Goal: Ask a question

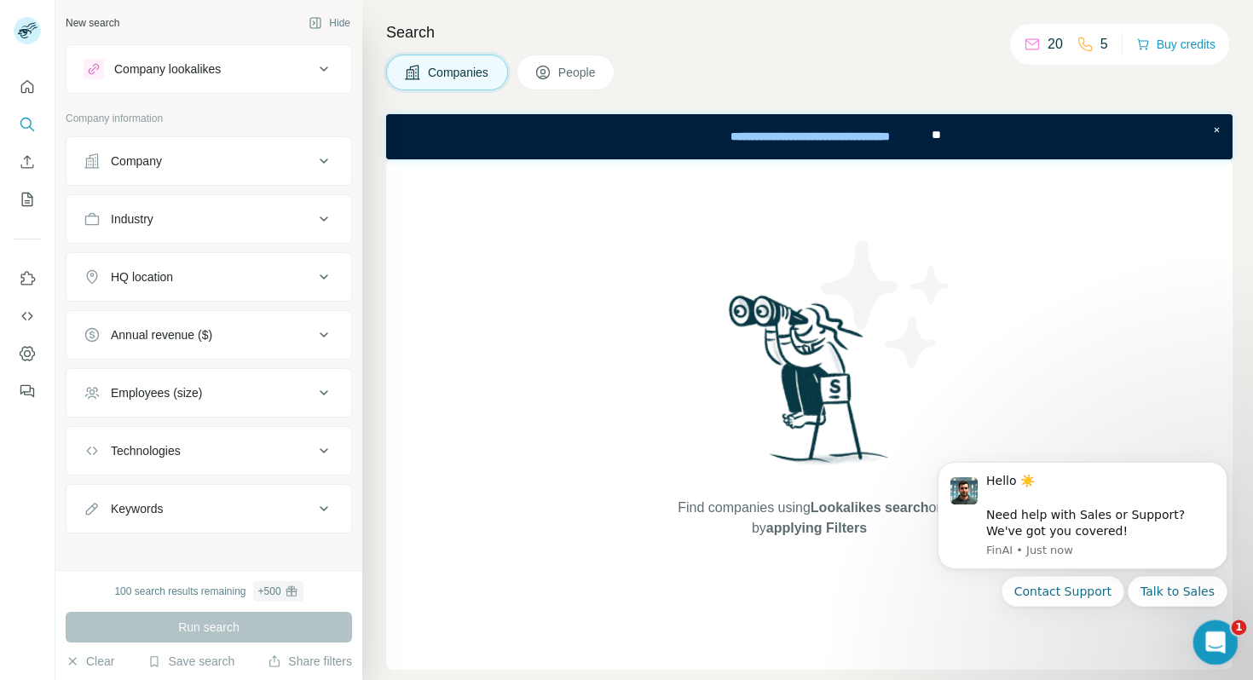
click at [1208, 639] on icon "Open Intercom Messenger" at bounding box center [1213, 641] width 28 height 28
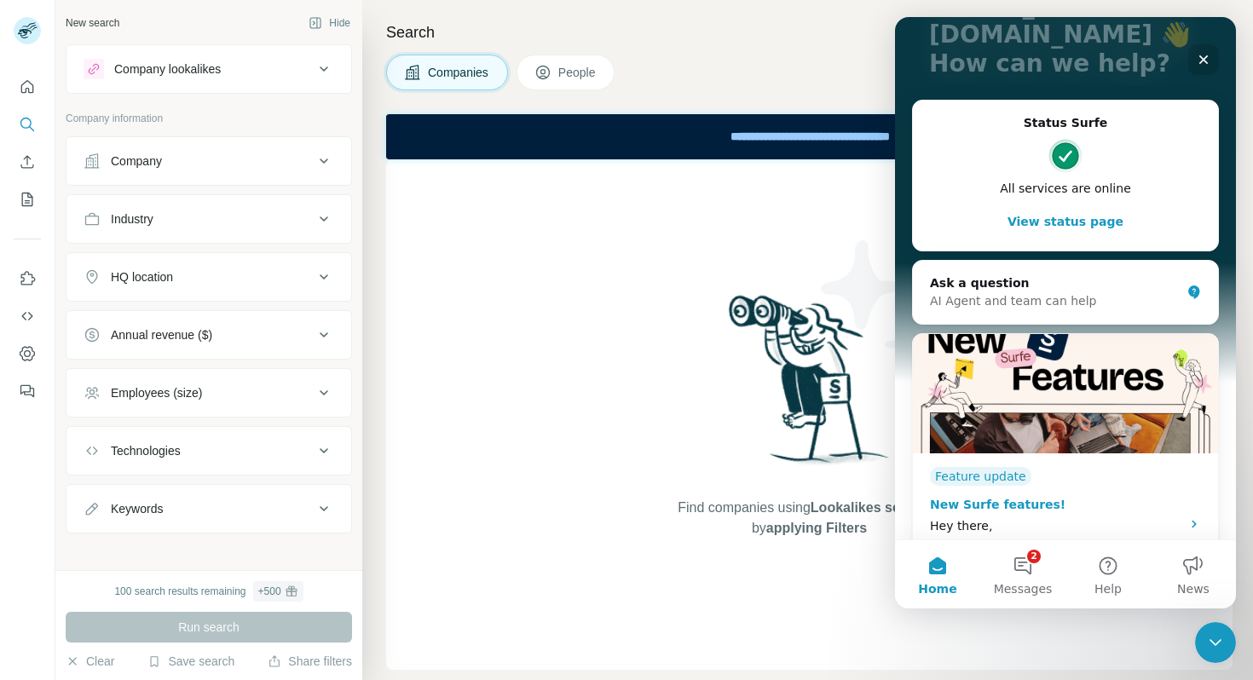
scroll to position [194, 0]
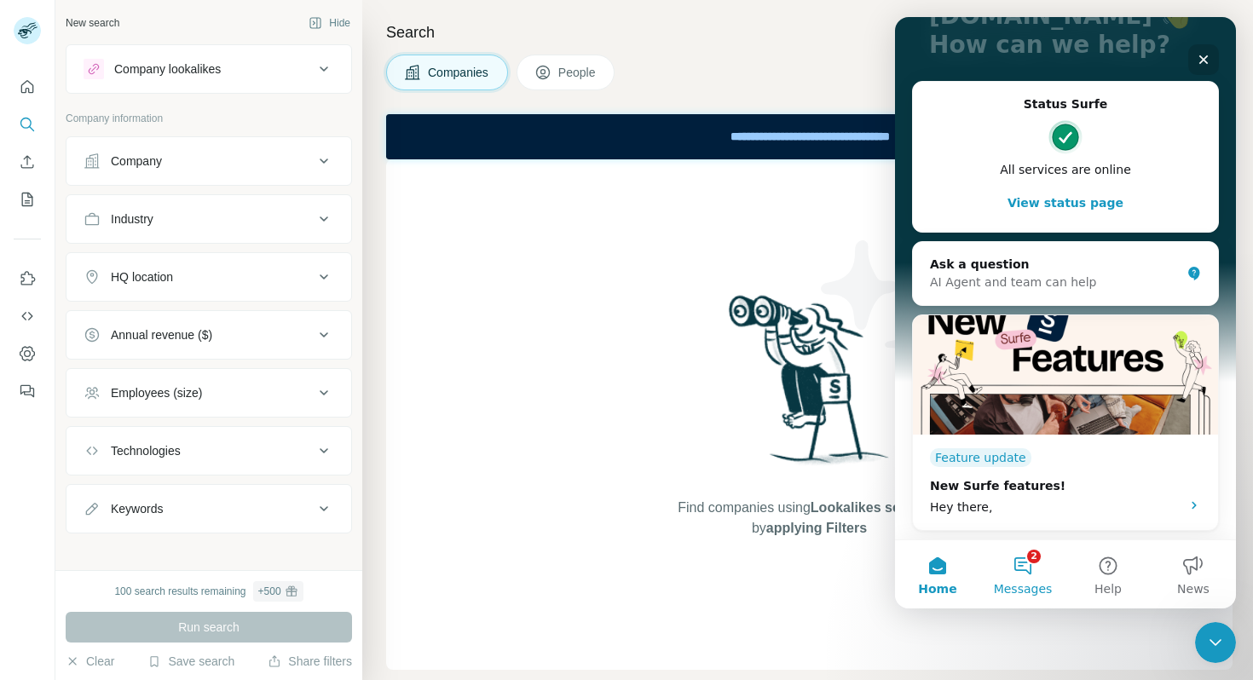
click at [1035, 573] on button "2 Messages" at bounding box center [1022, 574] width 85 height 68
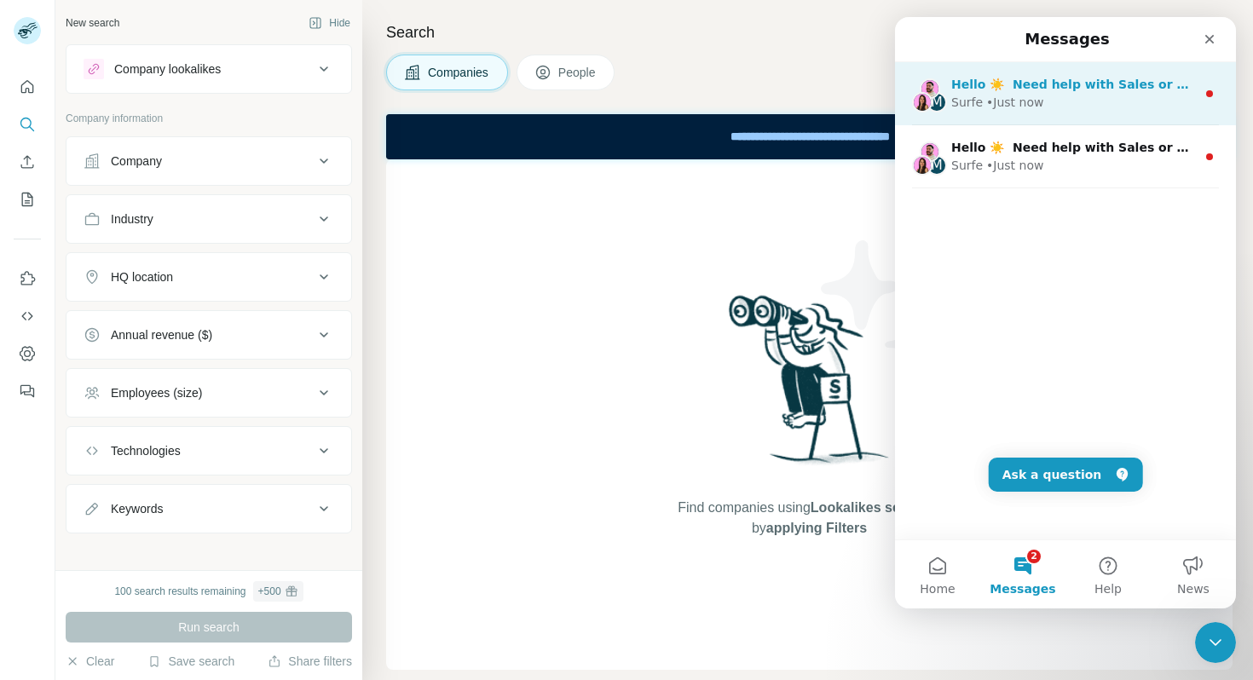
click at [1106, 117] on div "M Hello ☀️ ​ Need help with Sales or Support? We've got you covered! Surfe • Ju…" at bounding box center [1065, 93] width 341 height 63
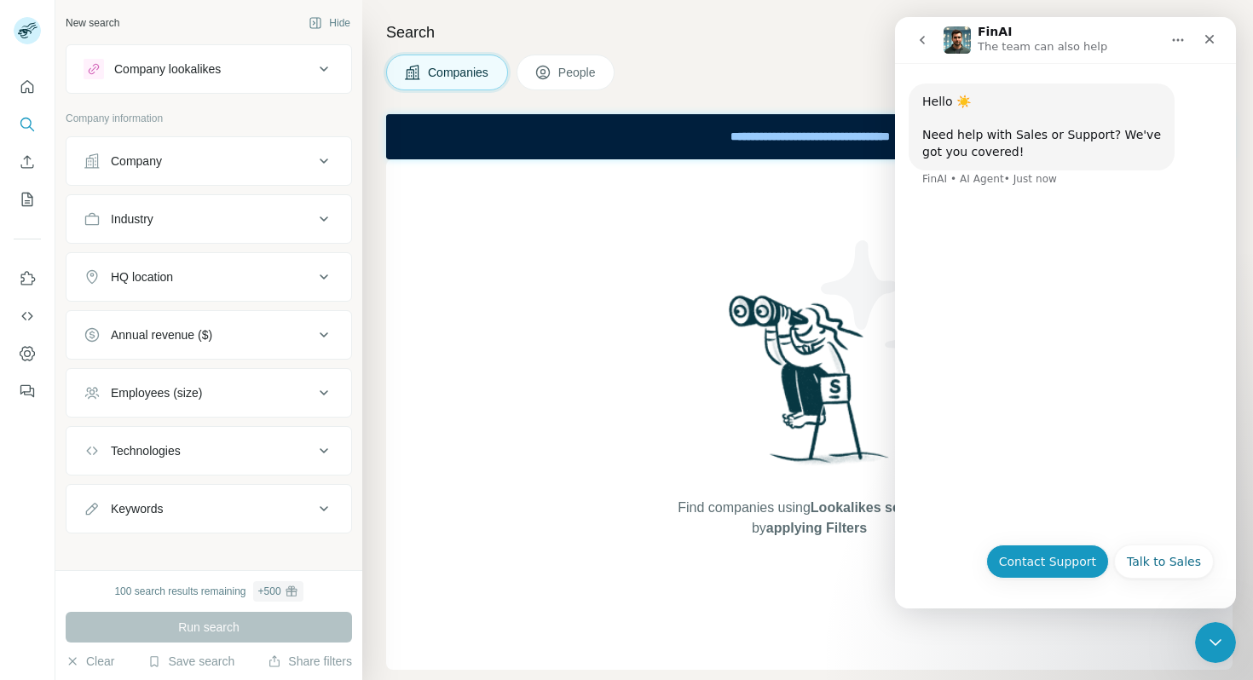
click at [1078, 563] on button "Contact Support" at bounding box center [1047, 562] width 123 height 34
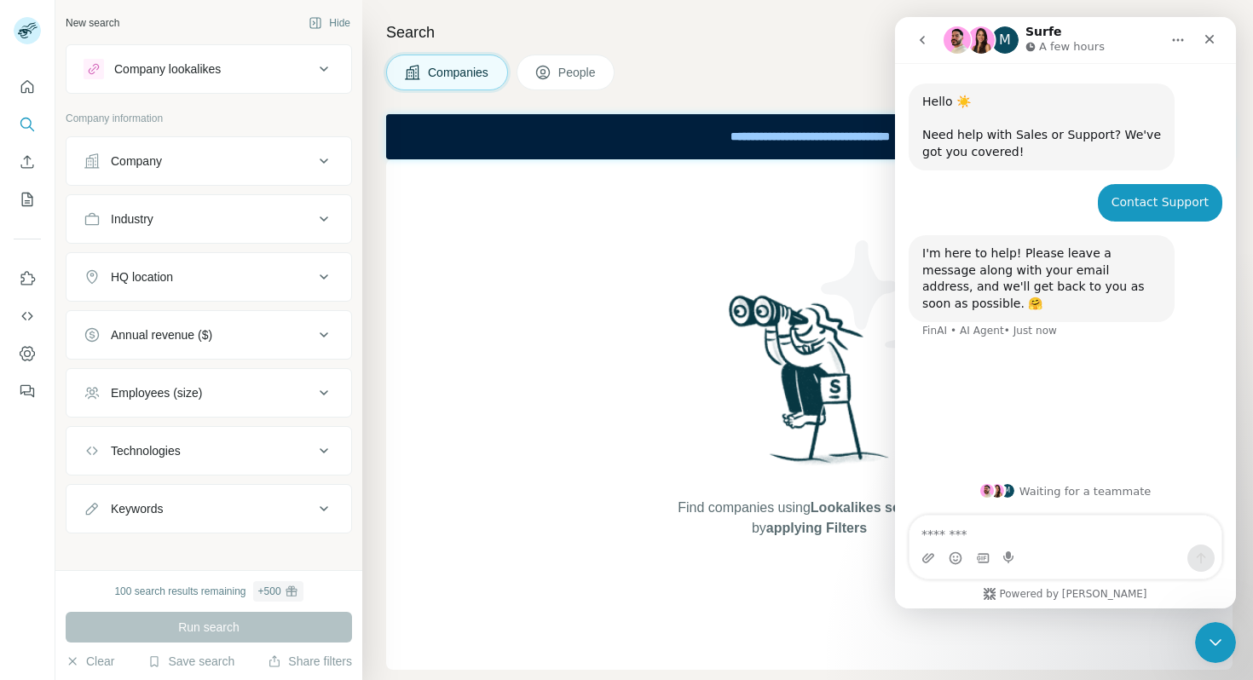
click at [944, 531] on textarea "Message…" at bounding box center [1066, 530] width 312 height 29
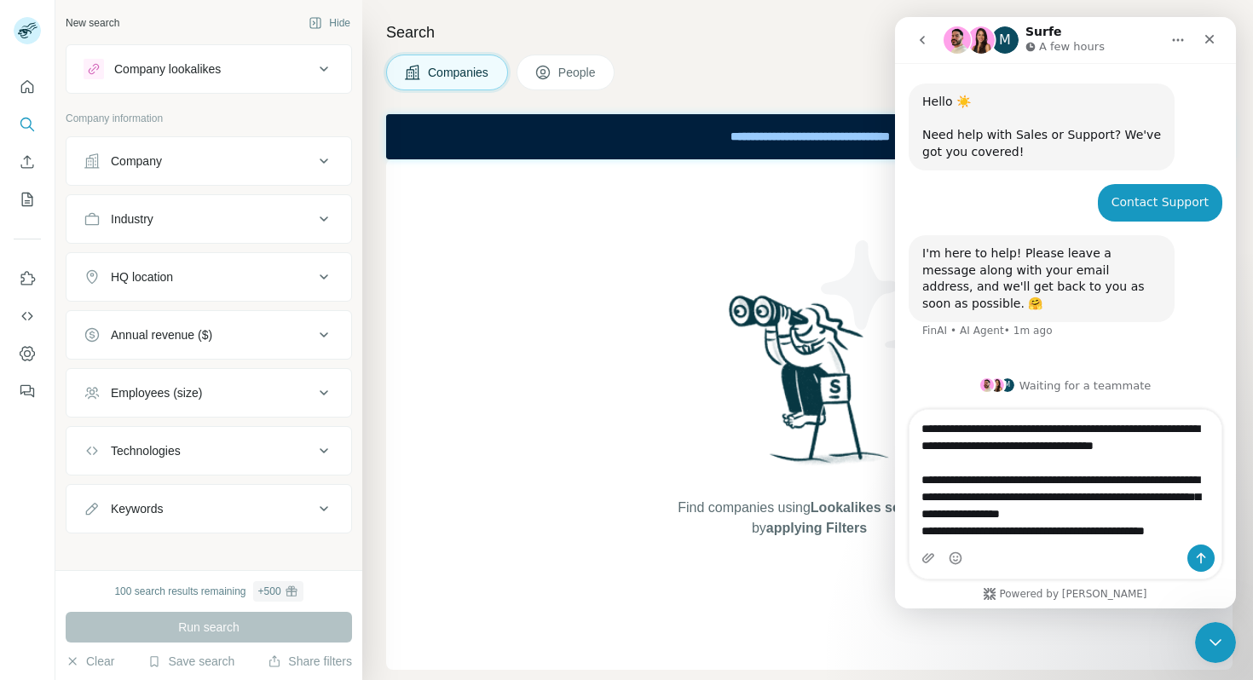
scroll to position [44, 0]
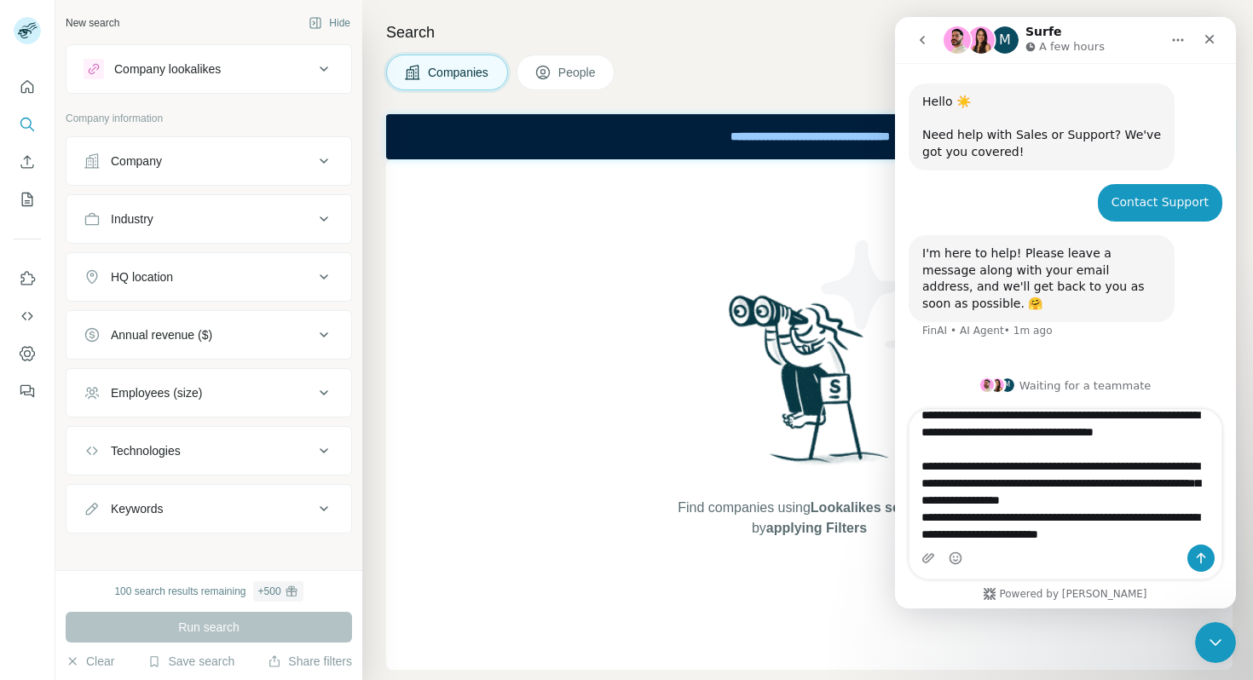
type textarea "**********"
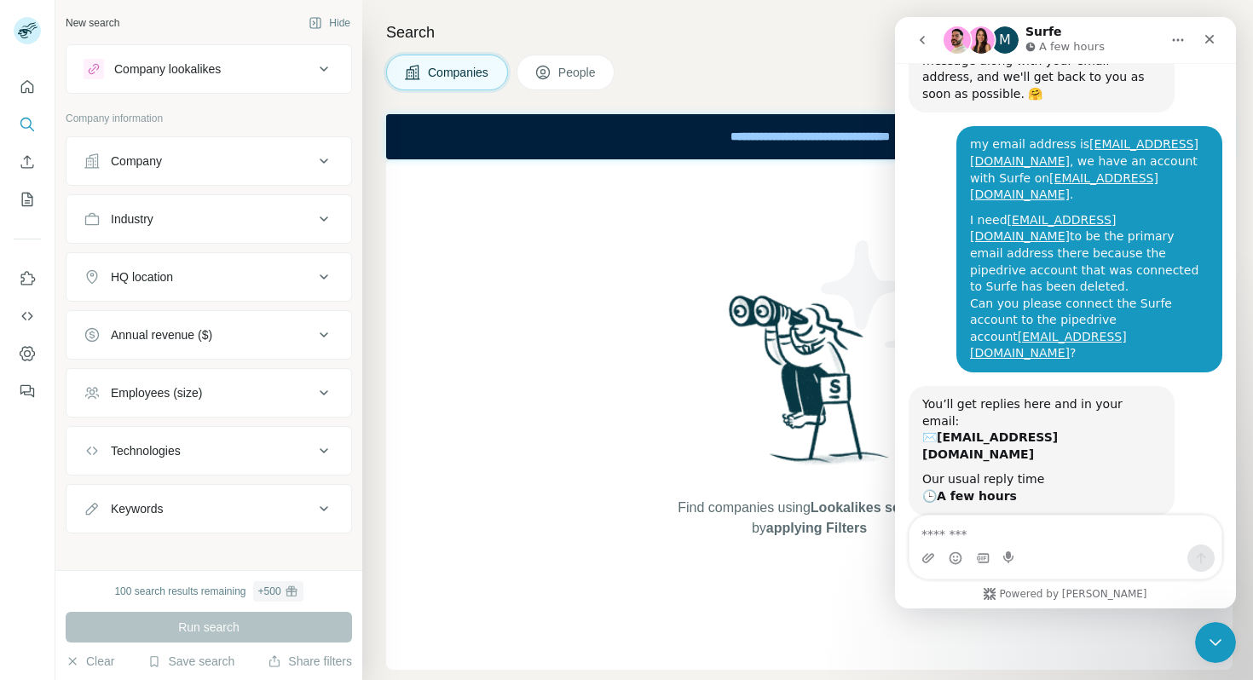
scroll to position [209, 0]
click at [1207, 38] on icon "Close" at bounding box center [1210, 39] width 14 height 14
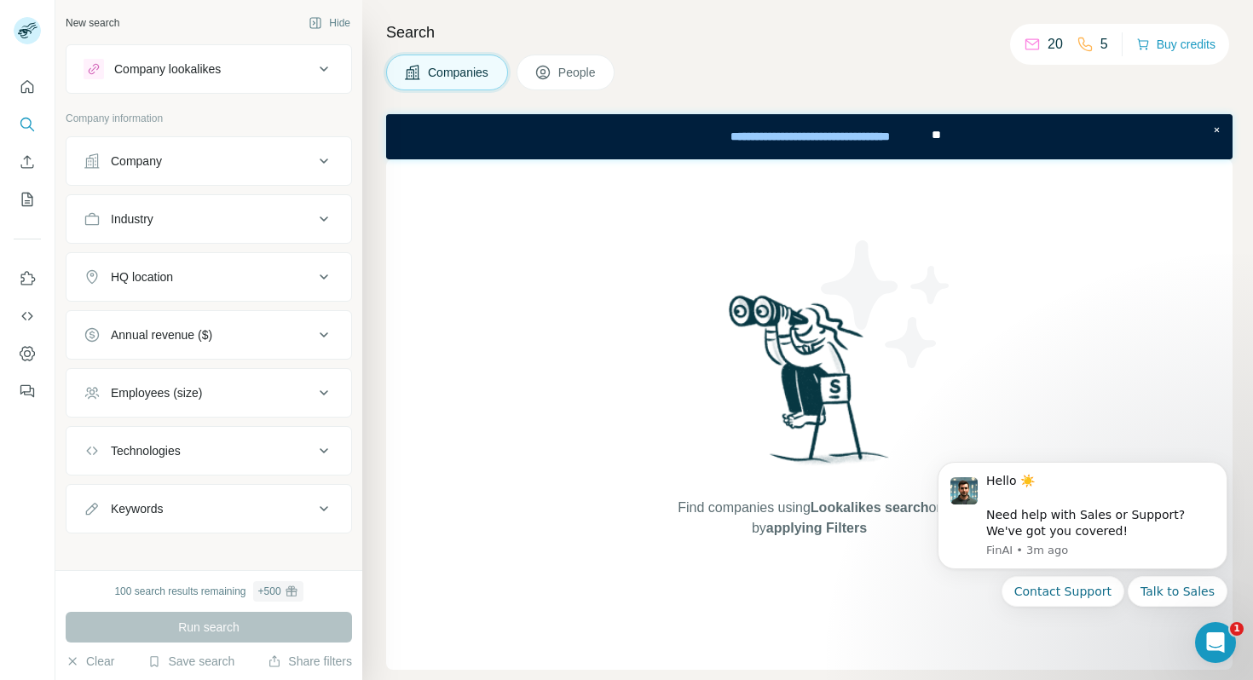
scroll to position [0, 0]
click at [683, 32] on h4 "Search" at bounding box center [809, 32] width 846 height 24
click at [1198, 638] on div "Open Intercom Messenger" at bounding box center [1213, 640] width 56 height 56
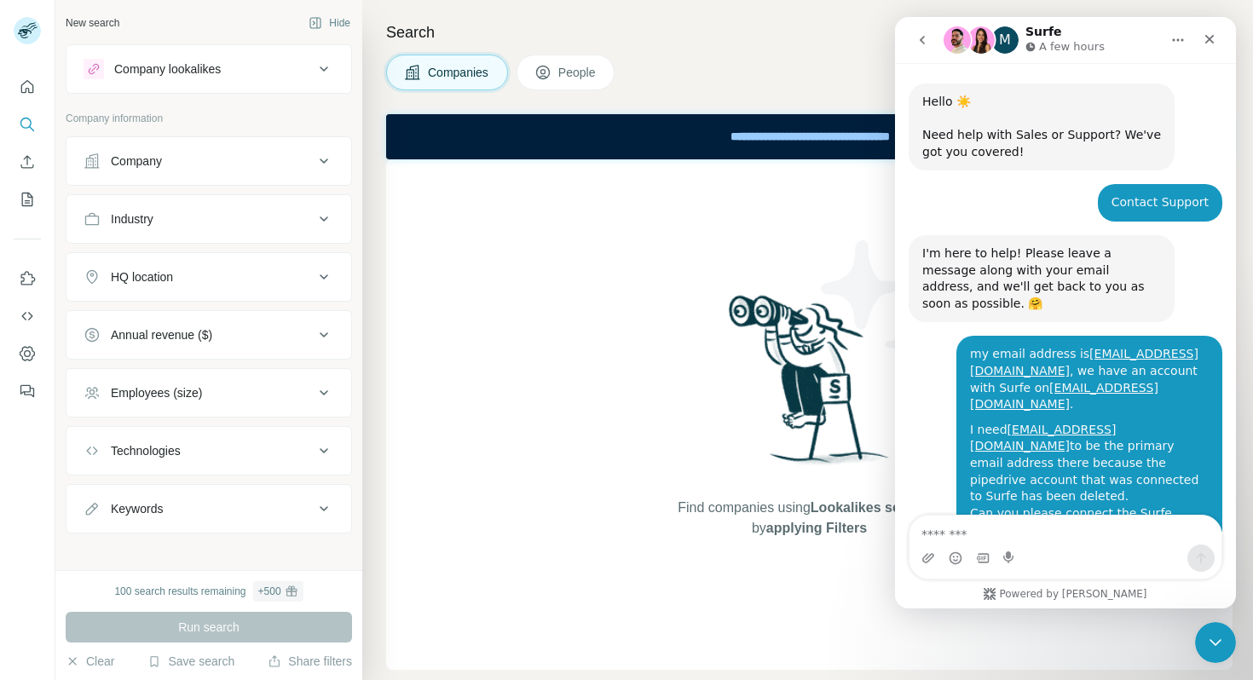
scroll to position [209, 0]
